Goal: Complete application form

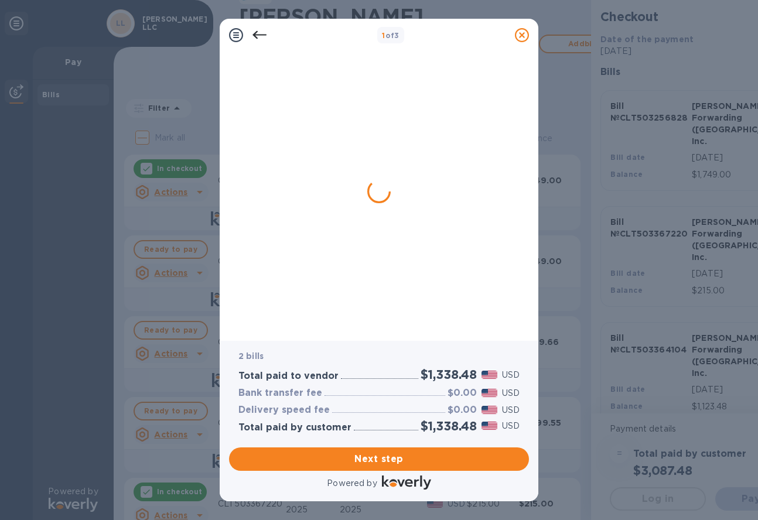
checkbox input "false"
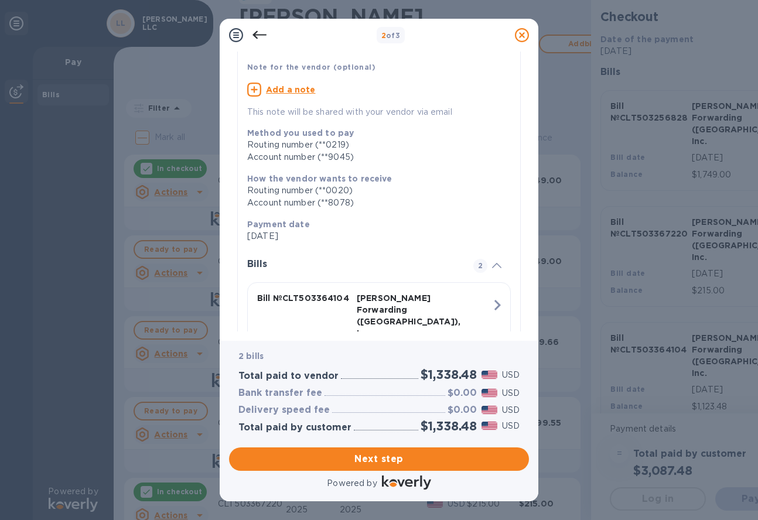
scroll to position [117, 0]
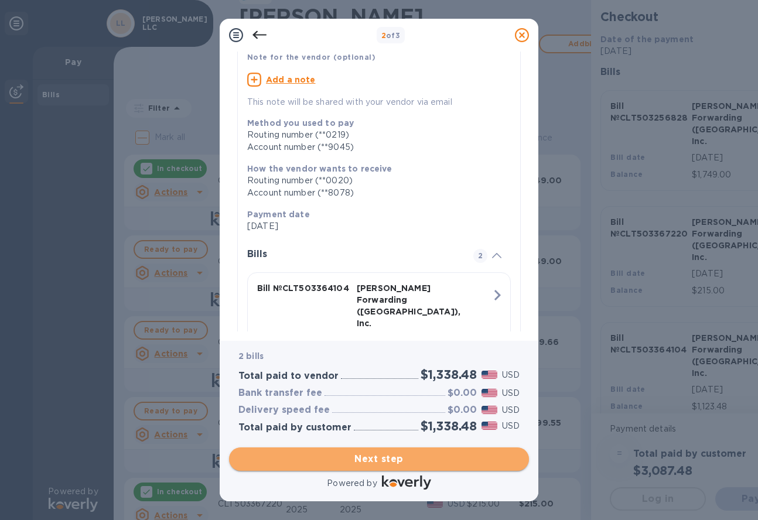
click at [390, 466] on button "Next step" at bounding box center [379, 459] width 300 height 23
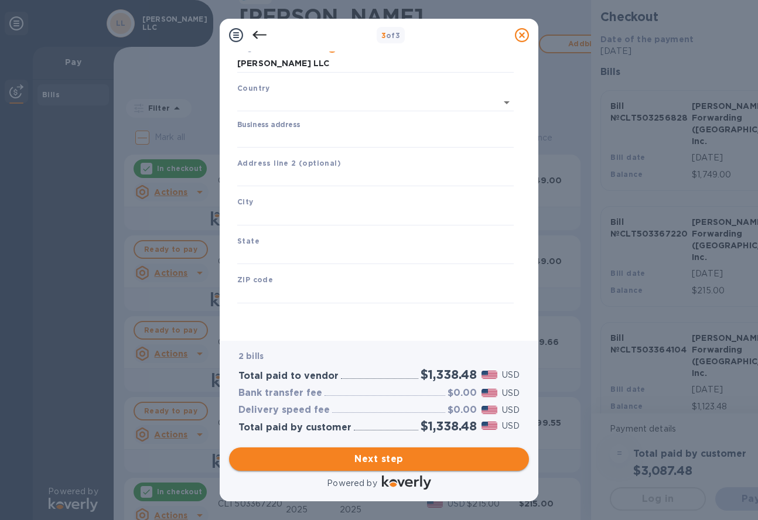
scroll to position [53, 0]
type input "[GEOGRAPHIC_DATA]"
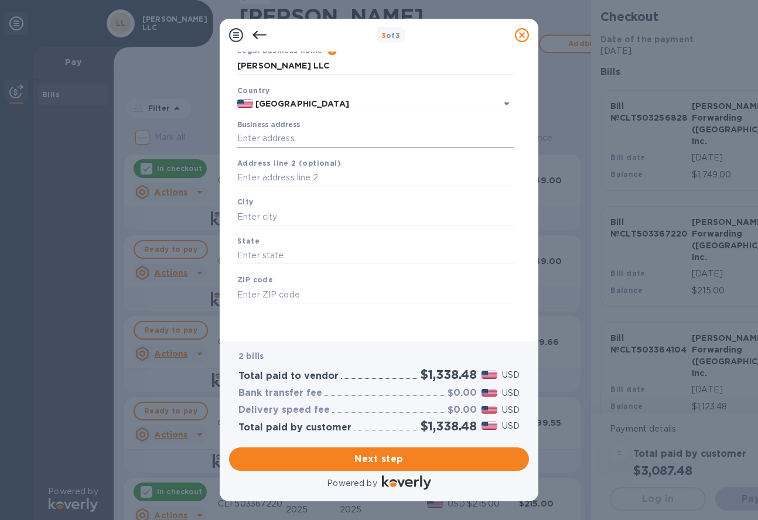
click at [311, 135] on input "Business address" at bounding box center [375, 139] width 277 height 18
type input "[STREET_ADDRESS]"
type input "Charlotte"
type input "NC"
type input "28273"
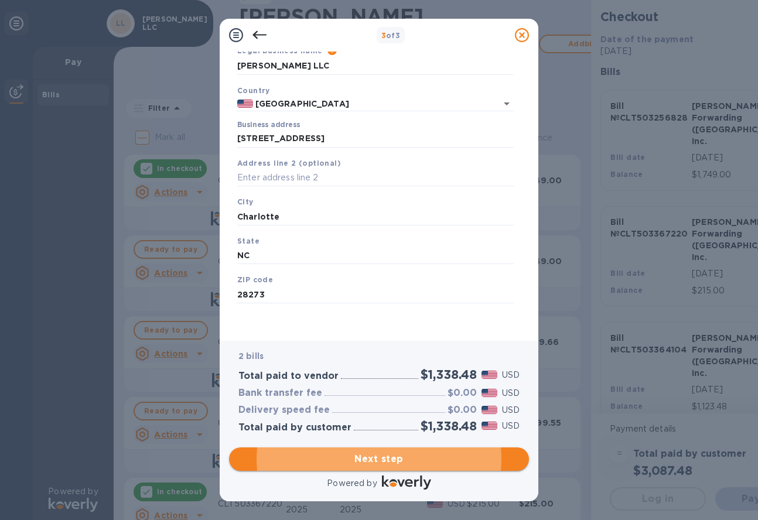
click at [368, 464] on span "Next step" at bounding box center [378, 459] width 281 height 14
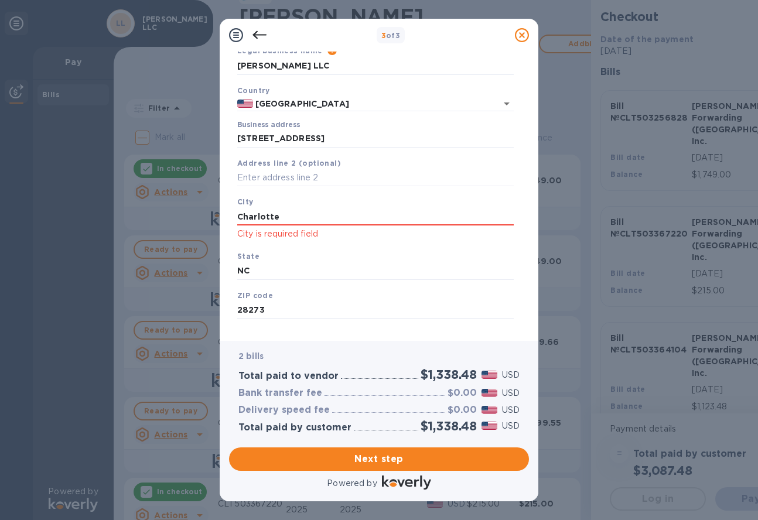
drag, startPoint x: 296, startPoint y: 219, endPoint x: 197, endPoint y: 200, distance: 100.3
click at [197, 200] on div "3 of 3 Business Information Legal business name Please provide the legal name t…" at bounding box center [379, 260] width 758 height 520
type input "Charlotte"
type input "NC"
type input "28273"
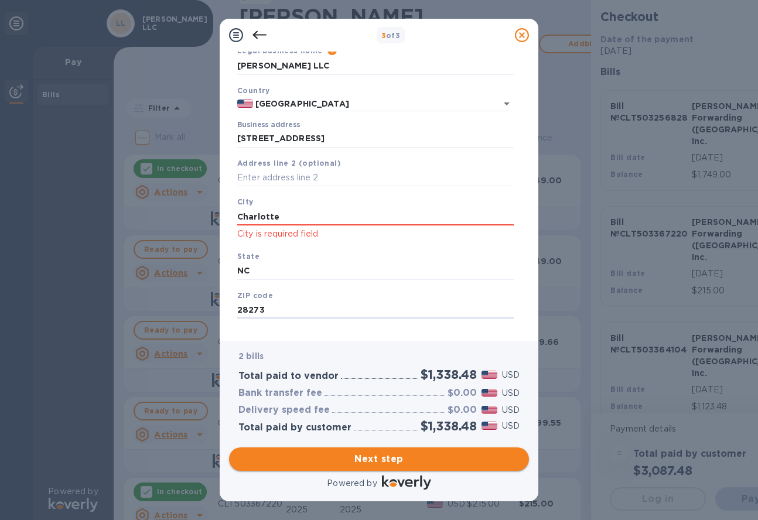
click at [340, 462] on span "Next step" at bounding box center [378, 459] width 281 height 14
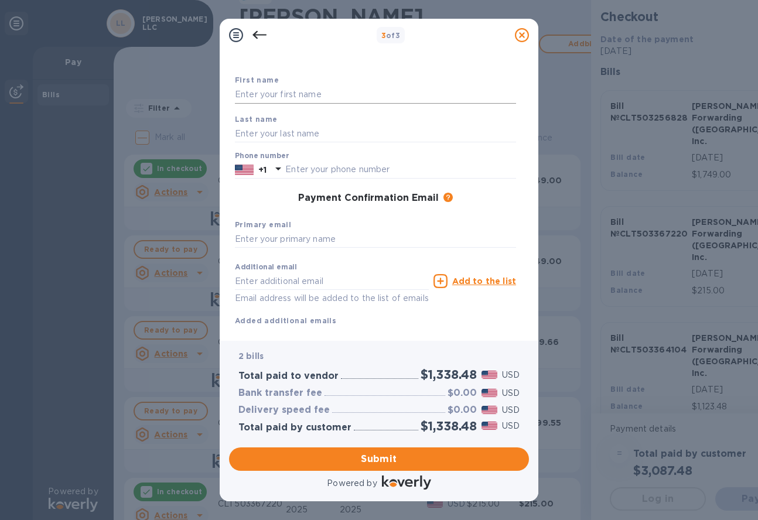
click at [288, 88] on input "text" at bounding box center [375, 95] width 281 height 18
type input "[PERSON_NAME]"
type input "8"
type input "7048176354"
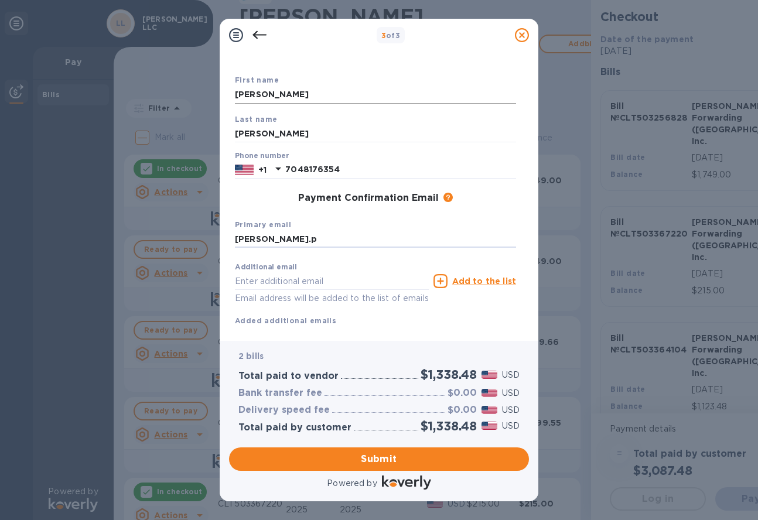
type input "[PERSON_NAME][EMAIL_ADDRESS][PERSON_NAME][DOMAIN_NAME]"
click at [442, 463] on span "Submit" at bounding box center [378, 459] width 281 height 14
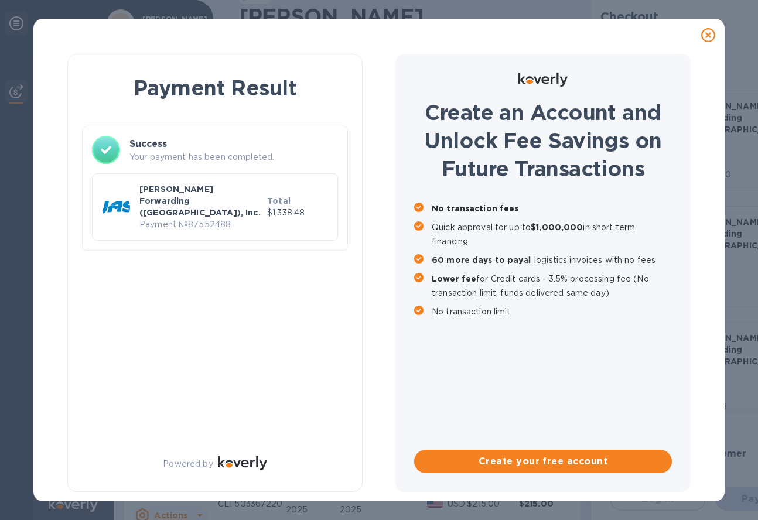
scroll to position [0, 0]
